Goal: Information Seeking & Learning: Learn about a topic

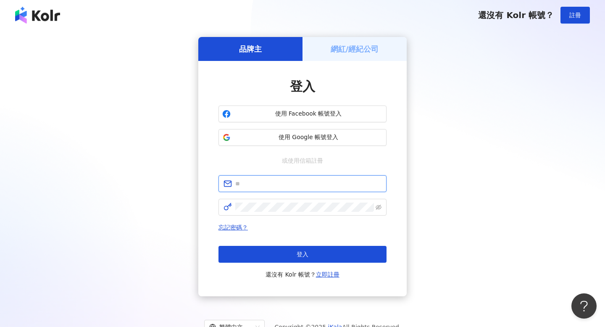
click at [258, 183] on input "text" at bounding box center [308, 183] width 146 height 9
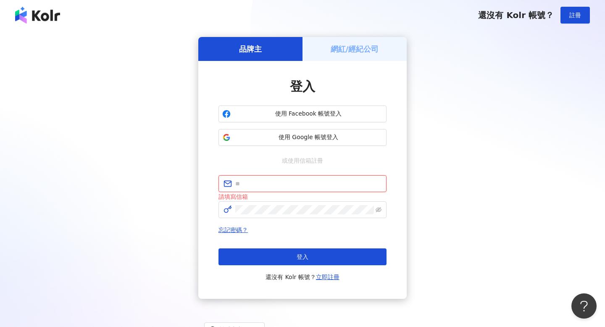
type input "**********"
click button "登入" at bounding box center [302, 256] width 168 height 17
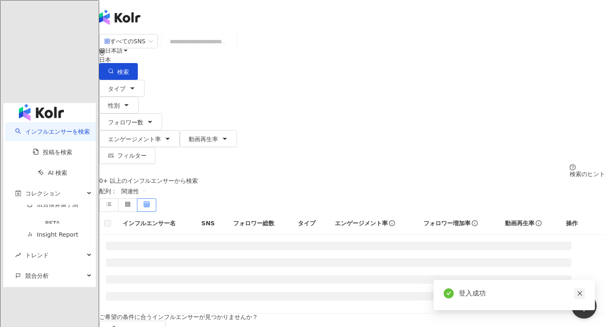
click at [582, 293] on icon "close" at bounding box center [579, 293] width 6 height 6
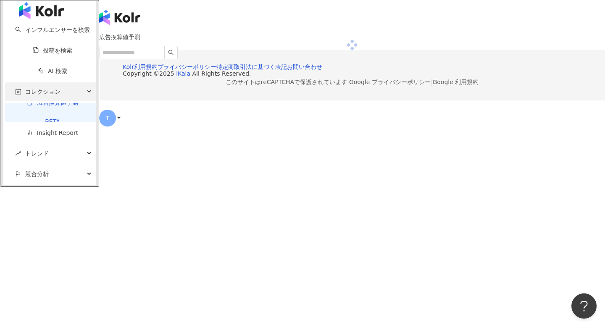
click at [29, 101] on span "コレクション" at bounding box center [42, 91] width 35 height 19
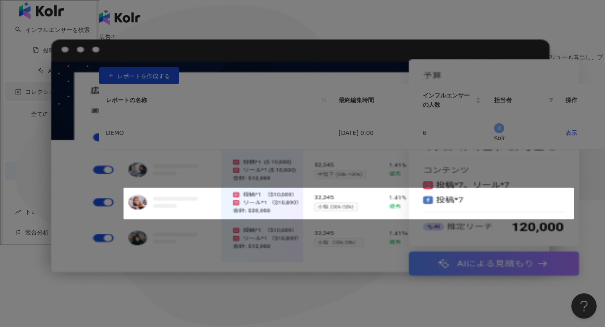
scroll to position [126, 0]
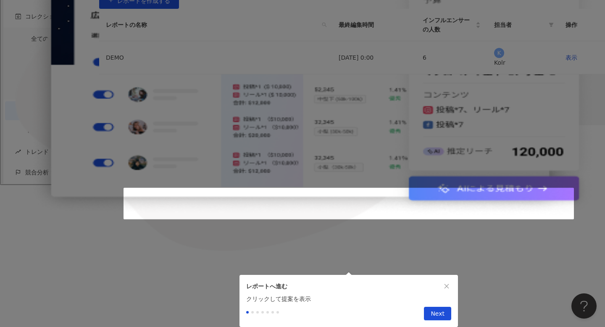
click at [29, 185] on div at bounding box center [302, 185] width 605 height 0
click at [126, 185] on div at bounding box center [302, 185] width 605 height 0
click at [448, 283] on icon "close" at bounding box center [446, 286] width 6 height 6
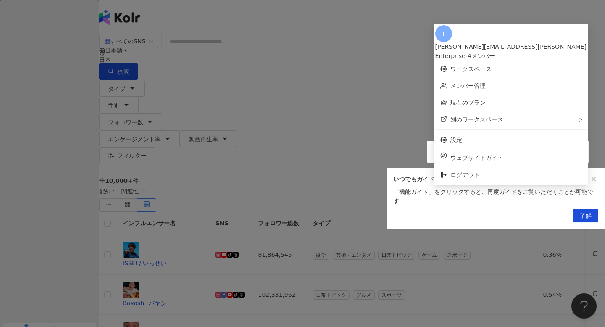
click at [584, 220] on span "了解" at bounding box center [585, 215] width 12 height 13
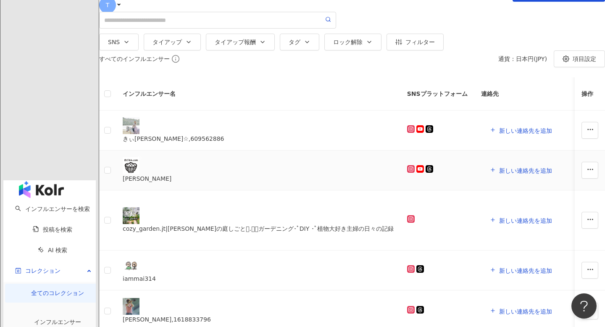
scroll to position [76, 0]
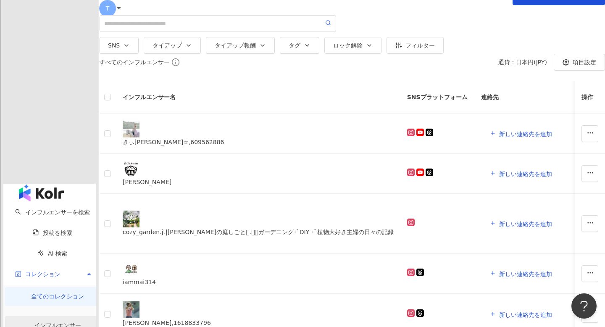
click at [40, 322] on link "インフルエンサー" at bounding box center [57, 325] width 47 height 7
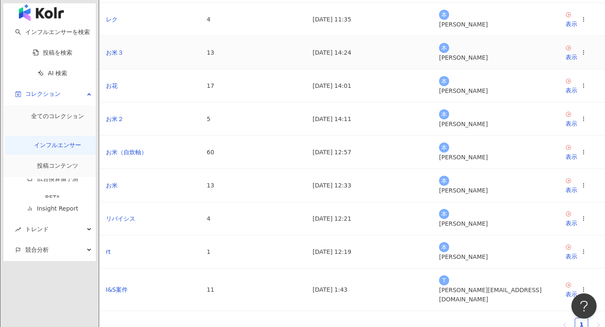
scroll to position [131, 0]
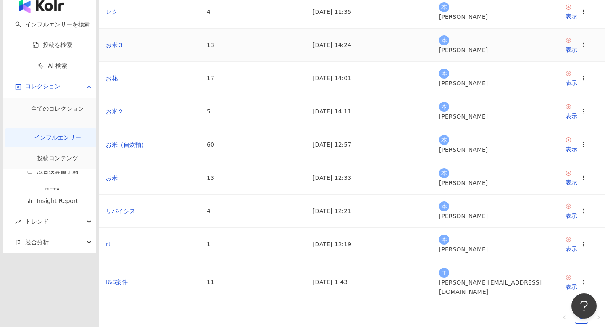
click at [200, 62] on td "お米３" at bounding box center [149, 45] width 101 height 33
click at [255, 62] on td "13" at bounding box center [253, 45] width 106 height 33
click at [150, 95] on td "お花" at bounding box center [149, 78] width 101 height 33
click at [565, 87] on link "表示" at bounding box center [571, 78] width 12 height 17
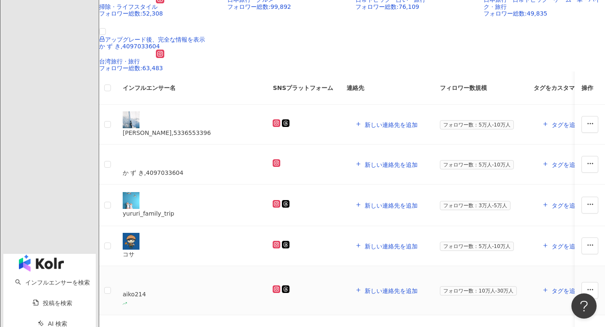
scroll to position [326, 0]
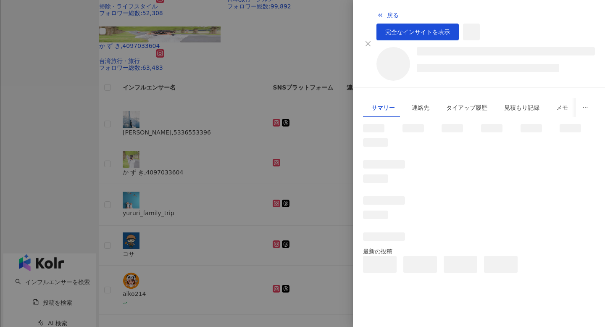
click at [302, 129] on div at bounding box center [302, 163] width 605 height 327
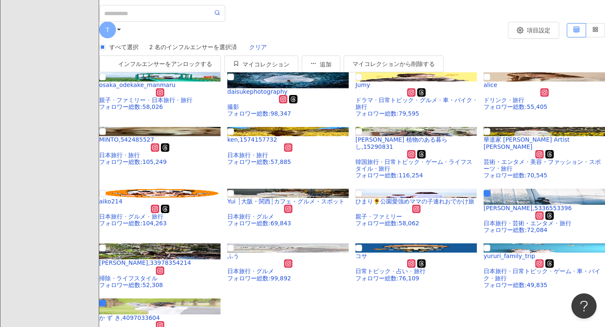
scroll to position [0, 0]
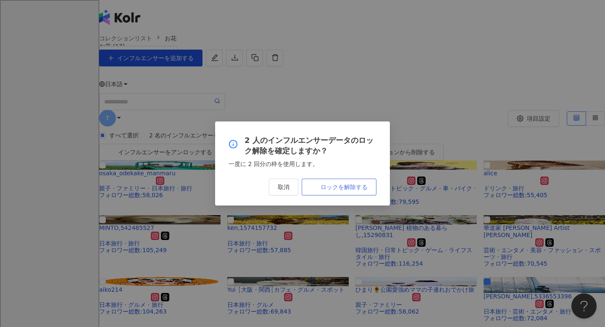
click at [325, 194] on button "ロックを解除する" at bounding box center [338, 186] width 75 height 17
click at [246, 71] on div "2 人のインフルエンサーデータのロック解除を確定しますか？ 一度に 2 回分の枠を使用します。 取消 ロックを解除する" at bounding box center [302, 163] width 605 height 327
click at [59, 11] on div "2 人のインフルエンサーデータのロック解除を確定しますか？ 一度に 2 回分の枠を使用します。 取消 ロックを解除する" at bounding box center [302, 163] width 605 height 327
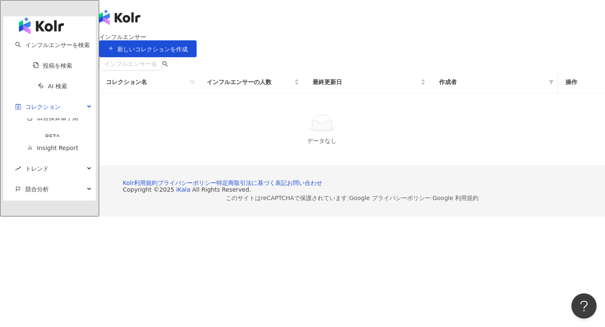
click at [58, 26] on div "button" at bounding box center [49, 25] width 92 height 18
click at [51, 23] on img "button" at bounding box center [41, 25] width 45 height 17
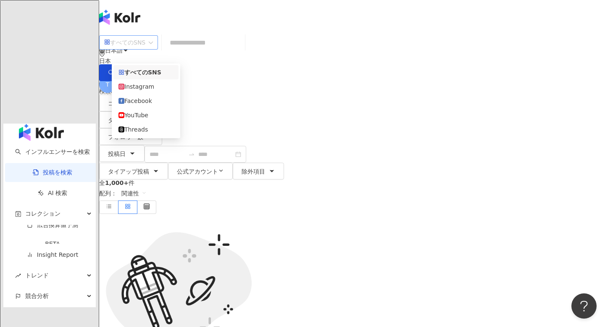
click at [145, 49] on div "すべてのSNS" at bounding box center [124, 42] width 41 height 13
click at [124, 214] on div "問題が発生しました ページを更新するか、後で再度ログインしてください。 更新" at bounding box center [352, 297] width 506 height 166
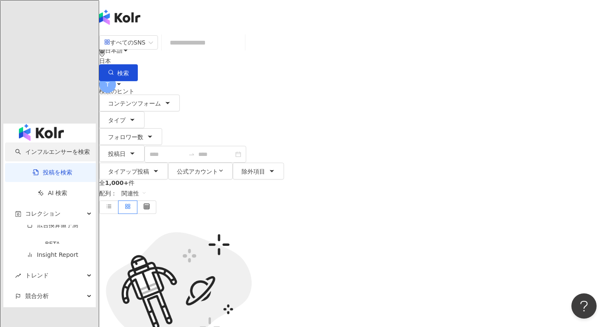
click at [58, 148] on link "インフルエンサーを検索" at bounding box center [52, 151] width 75 height 7
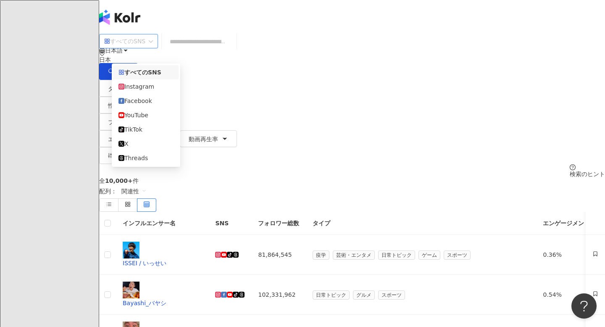
click at [156, 42] on div "すべてのSNS" at bounding box center [128, 41] width 59 height 14
click at [142, 134] on div "TikTok" at bounding box center [145, 129] width 55 height 9
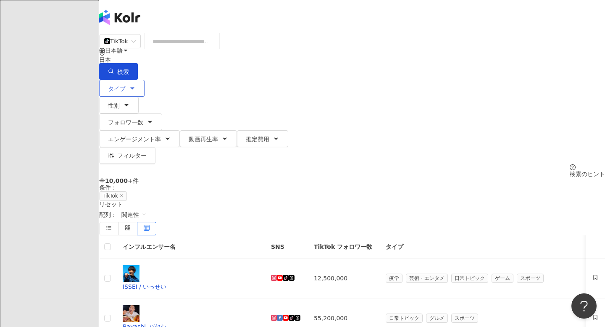
click at [136, 85] on icon "button" at bounding box center [132, 88] width 7 height 7
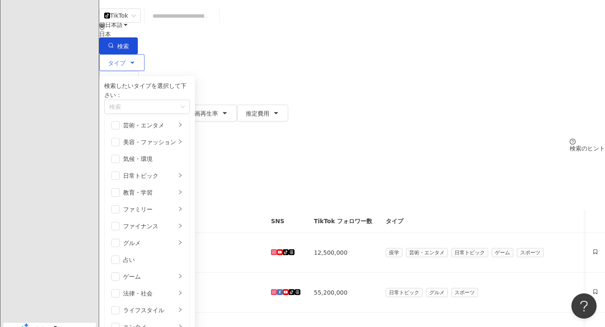
scroll to position [38, 0]
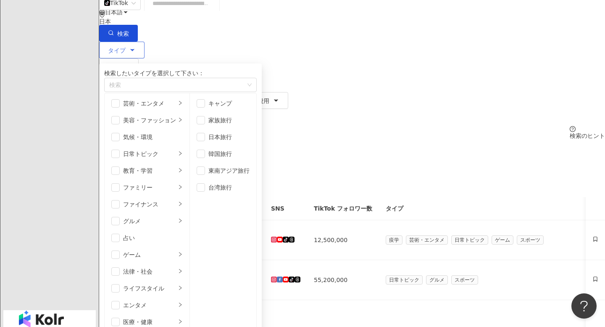
scroll to position [193, 0]
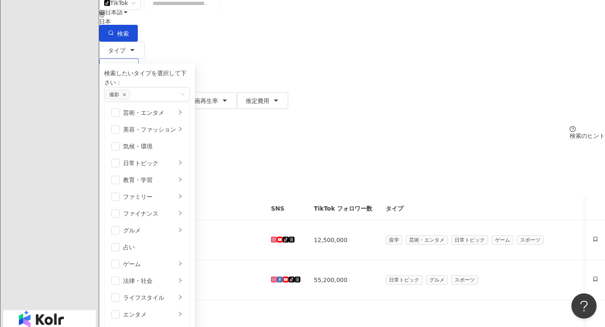
scroll to position [19, 0]
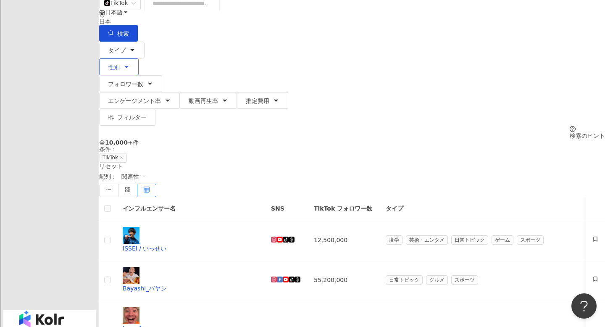
click at [139, 58] on button "性別" at bounding box center [118, 66] width 39 height 17
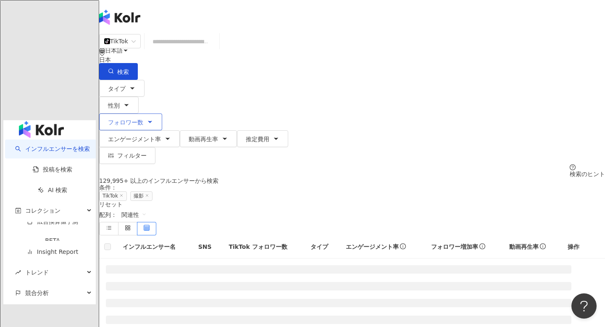
click at [162, 113] on button "フォロワー数" at bounding box center [130, 121] width 63 height 17
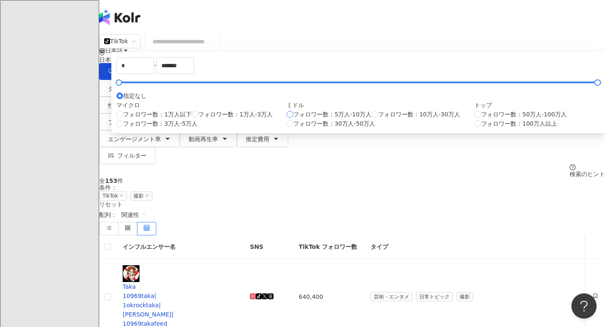
click at [302, 119] on span "フォロワー数：5万人-10万人" at bounding box center [332, 114] width 78 height 9
type input "*****"
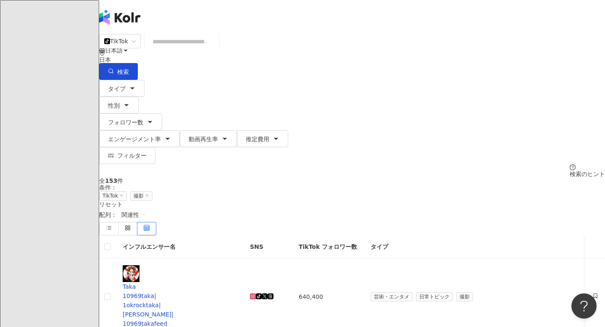
click at [456, 177] on div "全 153 件 条件 ： TikTok 撮影 リセット 配列： 関連性" at bounding box center [352, 206] width 506 height 58
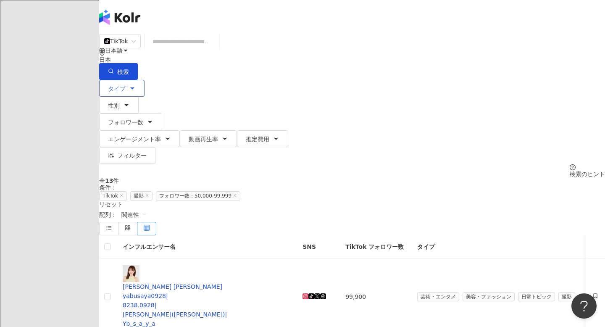
click at [136, 80] on button "タイプ" at bounding box center [121, 88] width 45 height 17
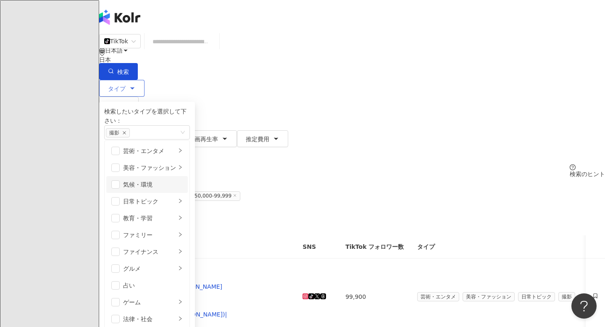
scroll to position [196, 0]
click at [141, 193] on li "日常トピック" at bounding box center [146, 201] width 81 height 17
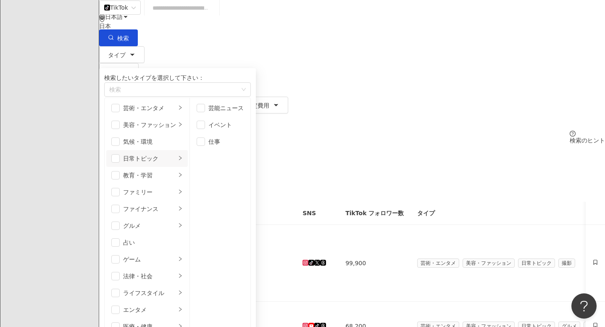
scroll to position [35, 0]
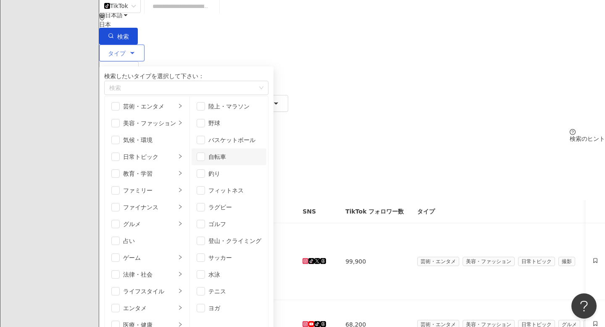
scroll to position [39, 0]
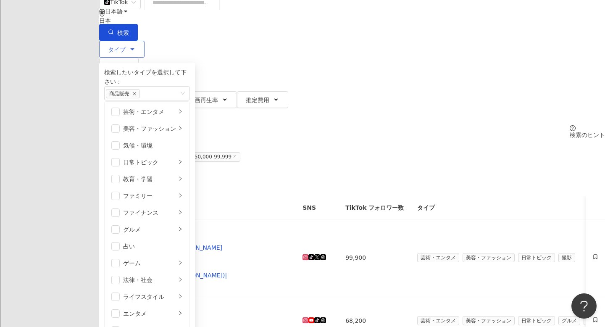
scroll to position [237, 0]
click at [168, 292] on div "ライフスタイル" at bounding box center [149, 296] width 53 height 9
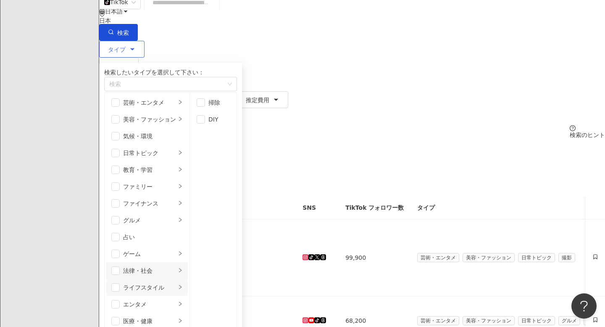
click at [168, 266] on div "法律・社会" at bounding box center [149, 270] width 53 height 9
click at [168, 249] on div "ゲーム" at bounding box center [149, 253] width 53 height 9
click at [162, 82] on div "button" at bounding box center [185, 84] width 158 height 6
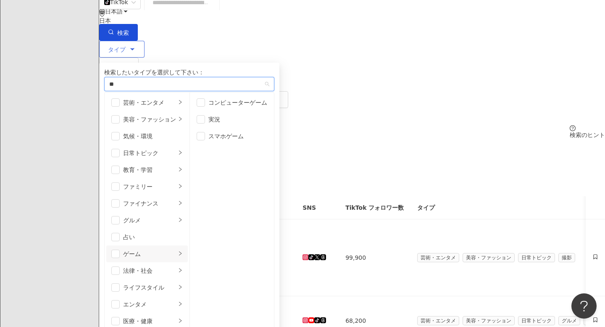
type input "*"
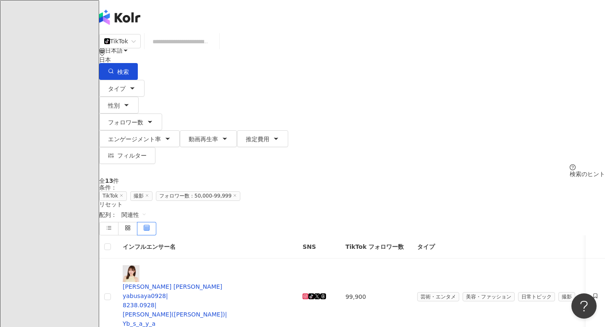
click at [216, 49] on input "search" at bounding box center [182, 42] width 68 height 16
click at [216, 50] on input "*" at bounding box center [182, 42] width 68 height 16
click at [216, 50] on input "**" at bounding box center [182, 42] width 68 height 16
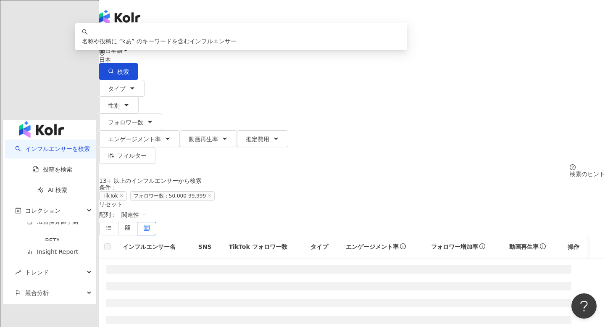
type input "*"
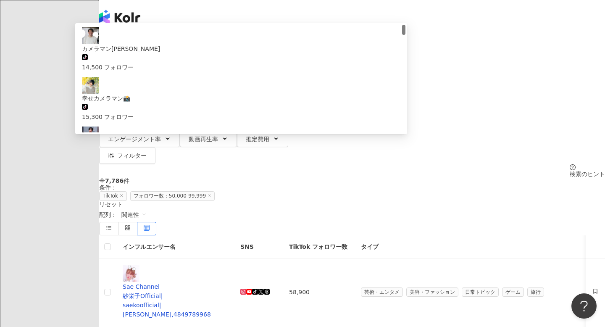
click at [216, 44] on input "*****" at bounding box center [182, 42] width 68 height 16
click at [138, 63] on button "検索" at bounding box center [118, 71] width 39 height 17
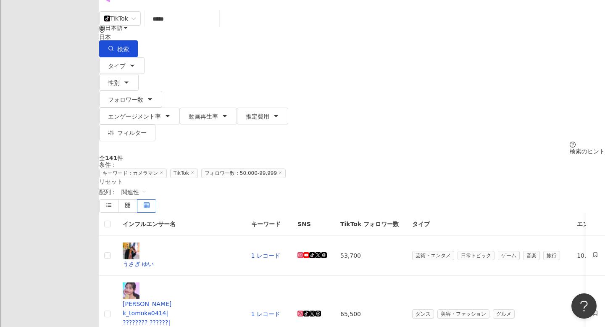
scroll to position [18, 0]
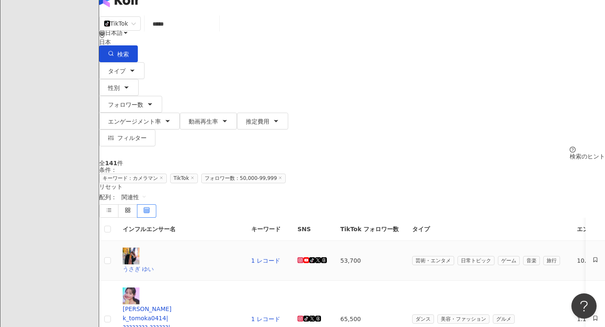
click at [180, 264] on div "うさぎ ゆい" at bounding box center [180, 268] width 115 height 9
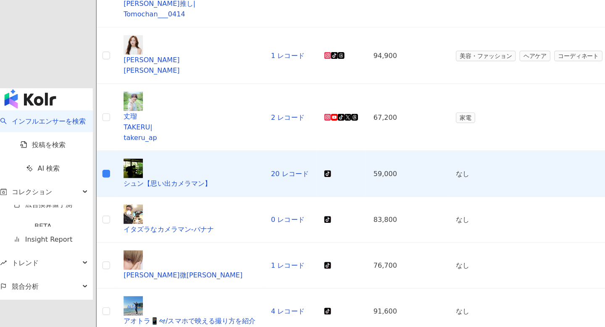
scroll to position [284, 0]
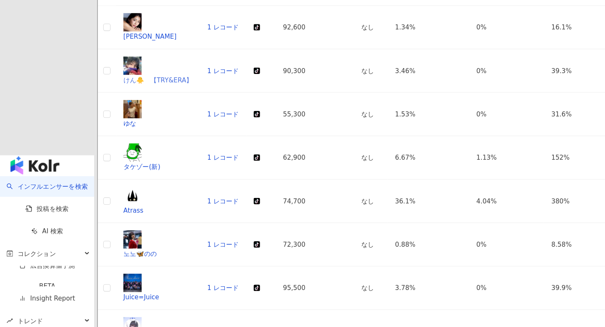
scroll to position [316, 0]
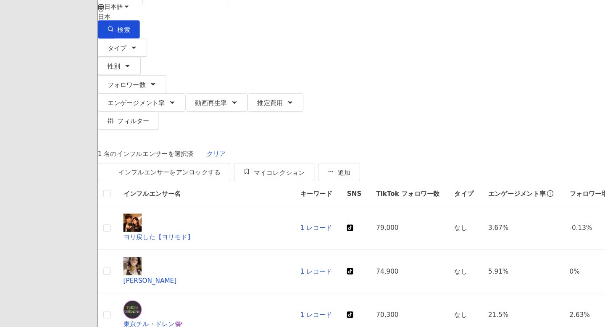
scroll to position [0, 0]
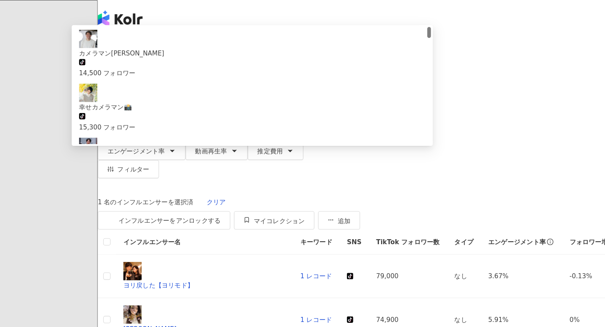
drag, startPoint x: 210, startPoint y: 53, endPoint x: 155, endPoint y: 53, distance: 55.0
click at [155, 53] on div "TikTok ***** 日本 検索 ffee7b79-687a-47a0-98ad-56c04e743633 カメラマン[PERSON_NAME] tikt…" at bounding box center [352, 57] width 506 height 46
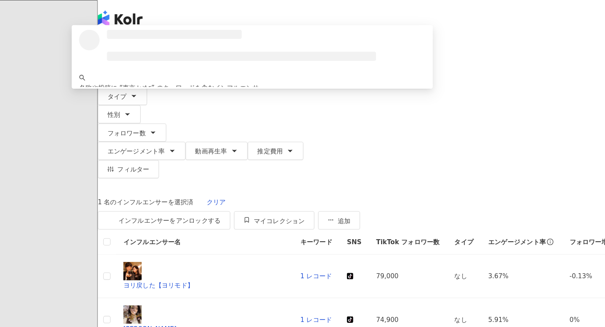
type input "*****"
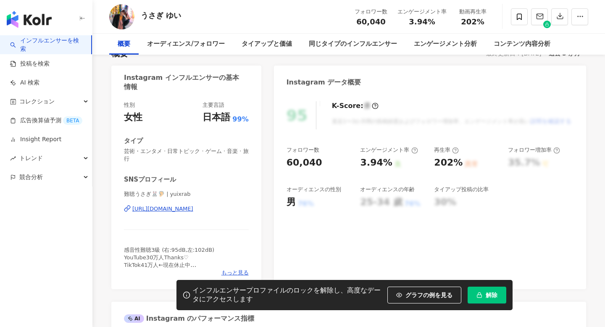
scroll to position [71, 0]
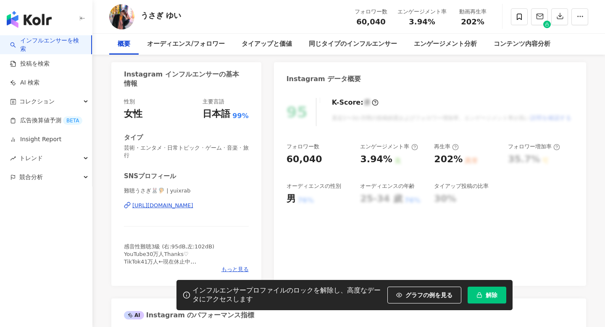
click at [161, 207] on div "https://www.instagram.com/yuixrab/" at bounding box center [162, 206] width 61 height 8
